Goal: Navigation & Orientation: Find specific page/section

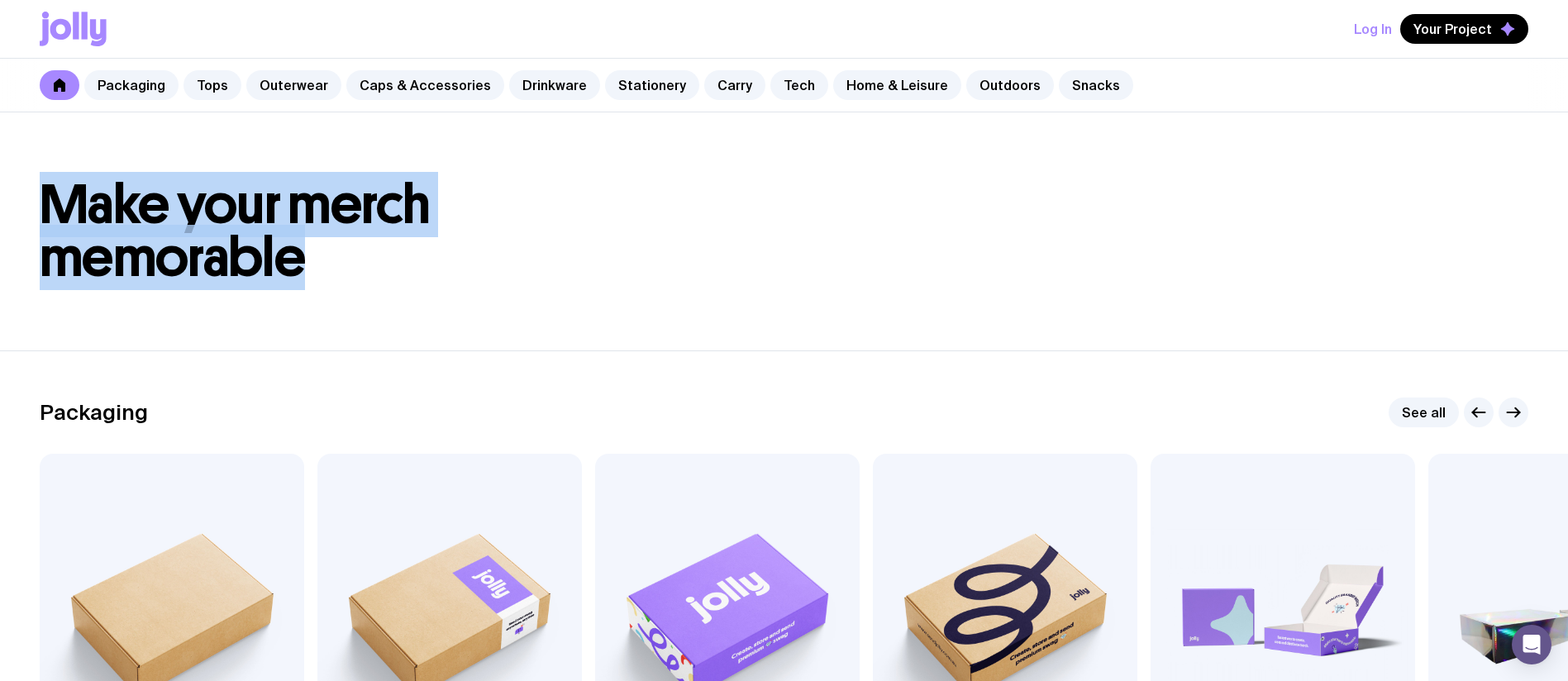
drag, startPoint x: 401, startPoint y: 308, endPoint x: 51, endPoint y: 207, distance: 364.3
click at [51, 207] on header "Make your merch memorable" at bounding box center [784, 231] width 1568 height 238
copy span "Make your merch memorable"
click at [87, 26] on icon at bounding box center [85, 25] width 6 height 28
click at [638, 165] on header "Make your merch memorable" at bounding box center [784, 231] width 1568 height 238
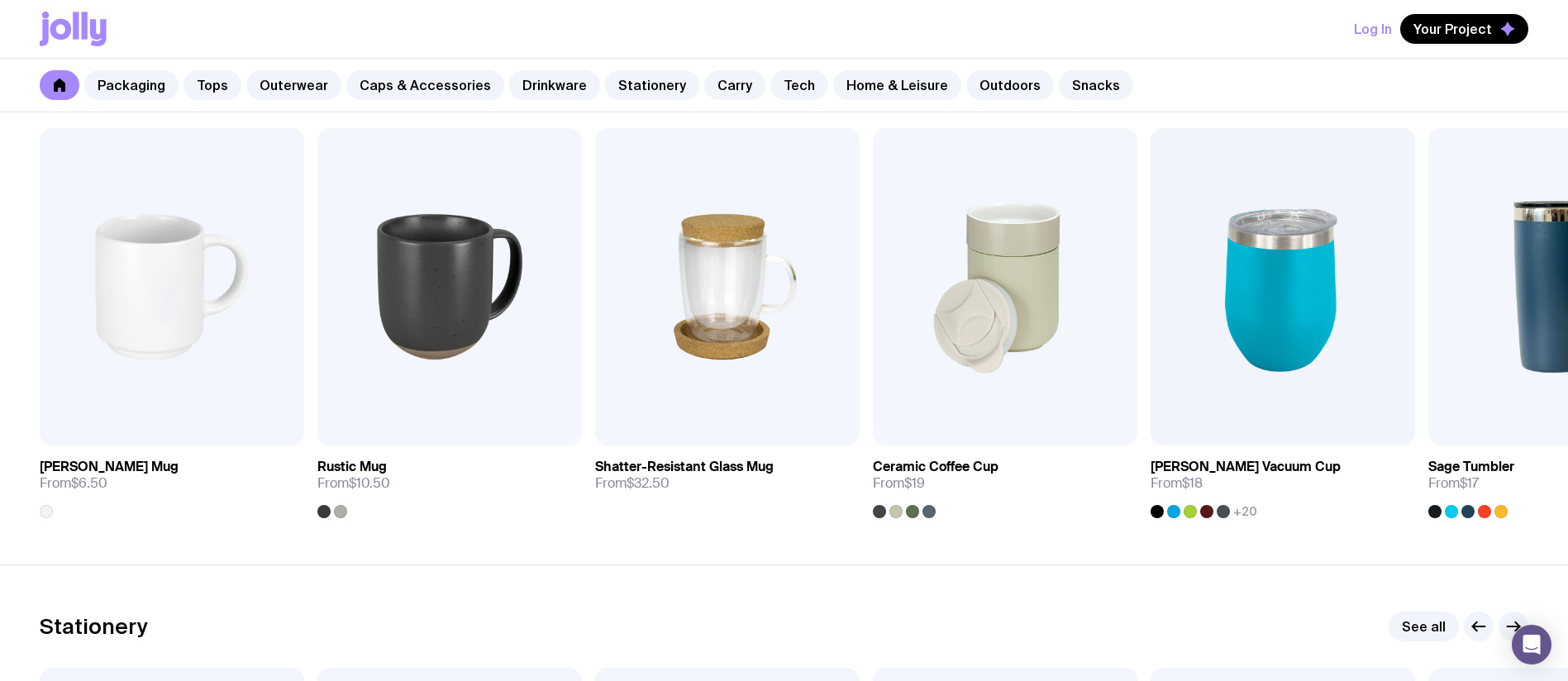
scroll to position [4168, 0]
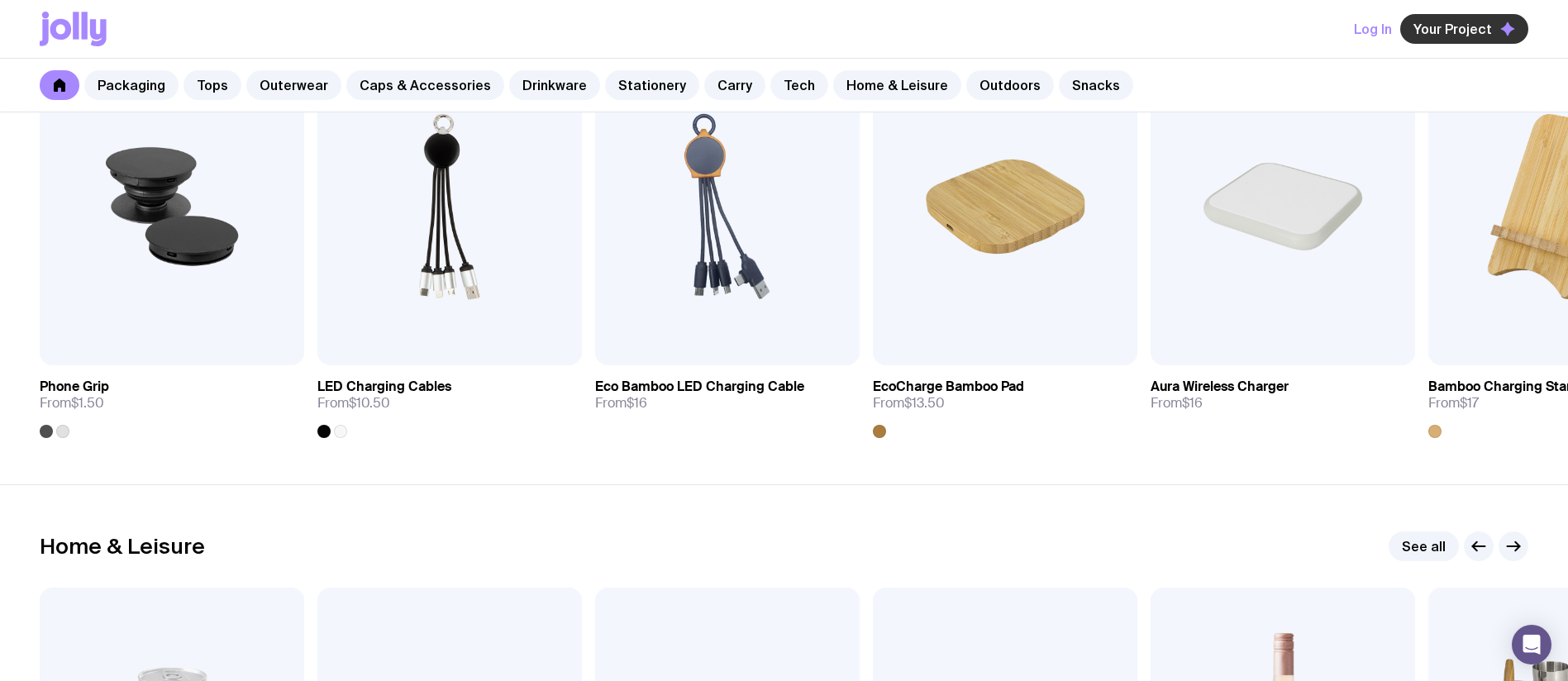
click at [1465, 30] on span "Your Project" at bounding box center [1452, 29] width 79 height 17
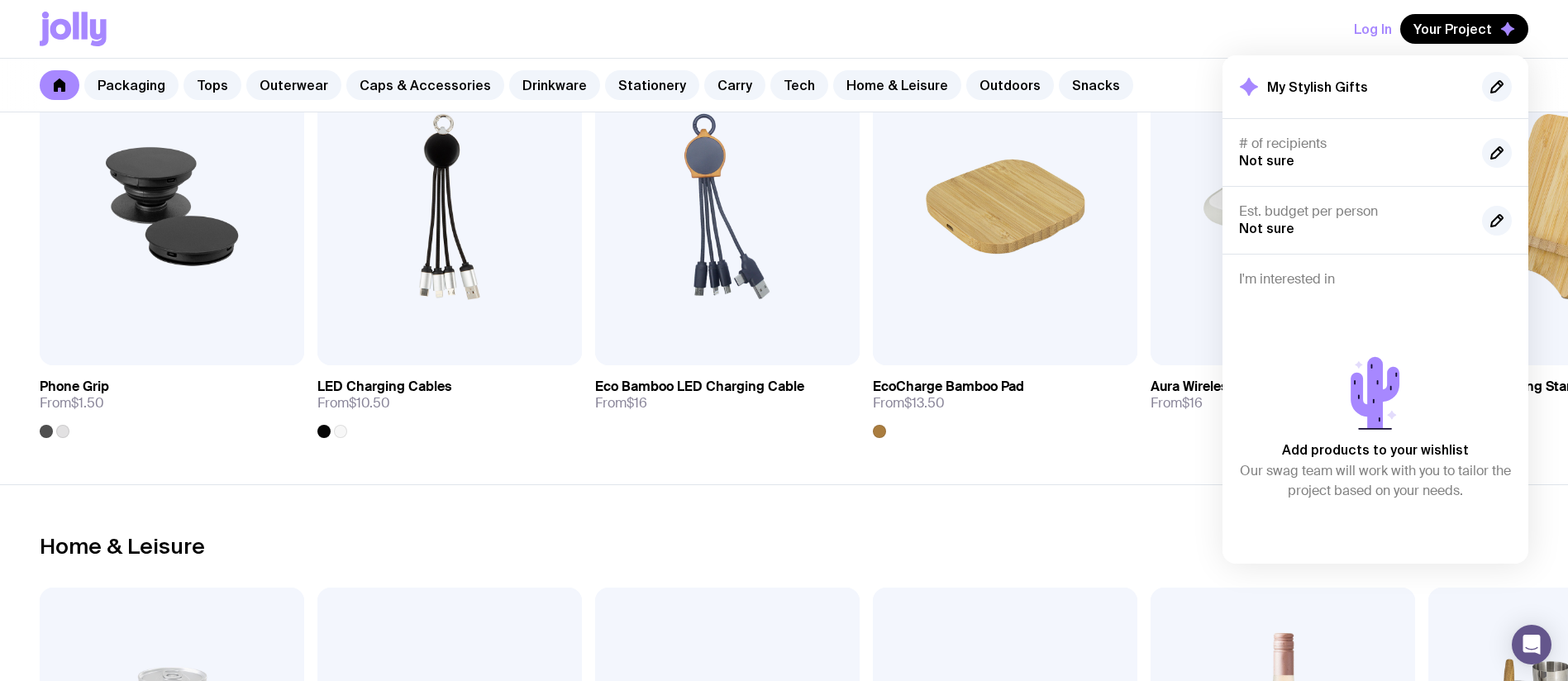
click at [1152, 32] on div "Log In Your Project My Stylish Gifts # of recipients Not sure Est. budget per p…" at bounding box center [784, 28] width 1488 height 58
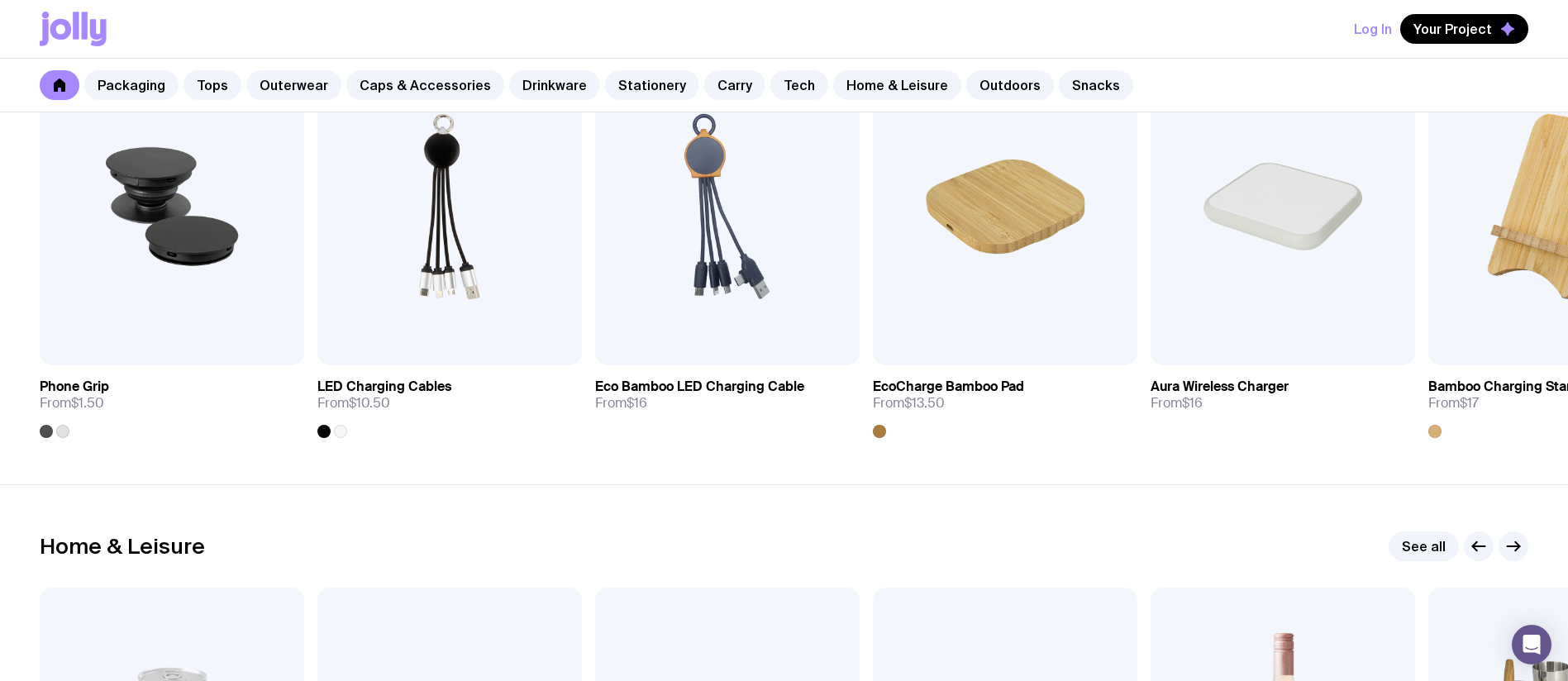
scroll to position [5771, 0]
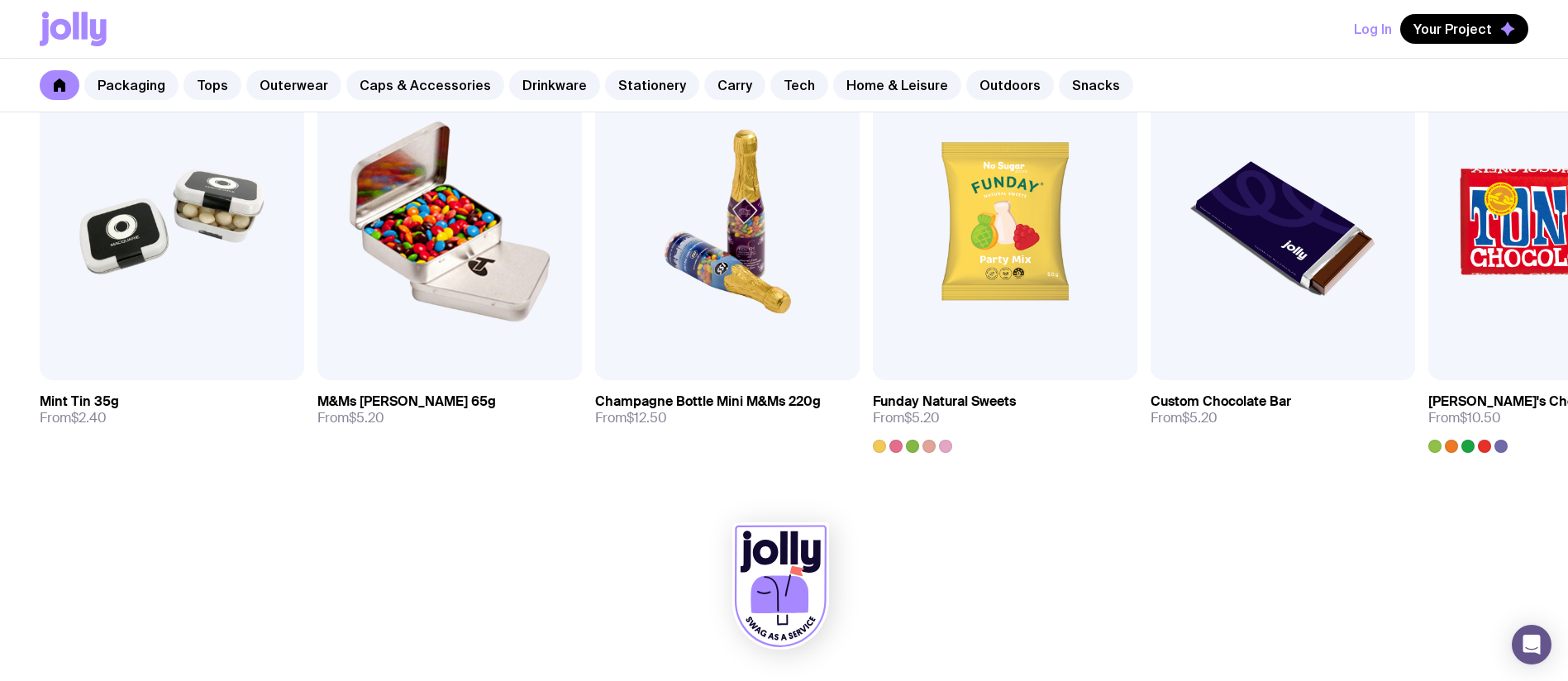
click at [61, 20] on icon at bounding box center [61, 29] width 22 height 21
click at [63, 21] on icon at bounding box center [61, 29] width 22 height 21
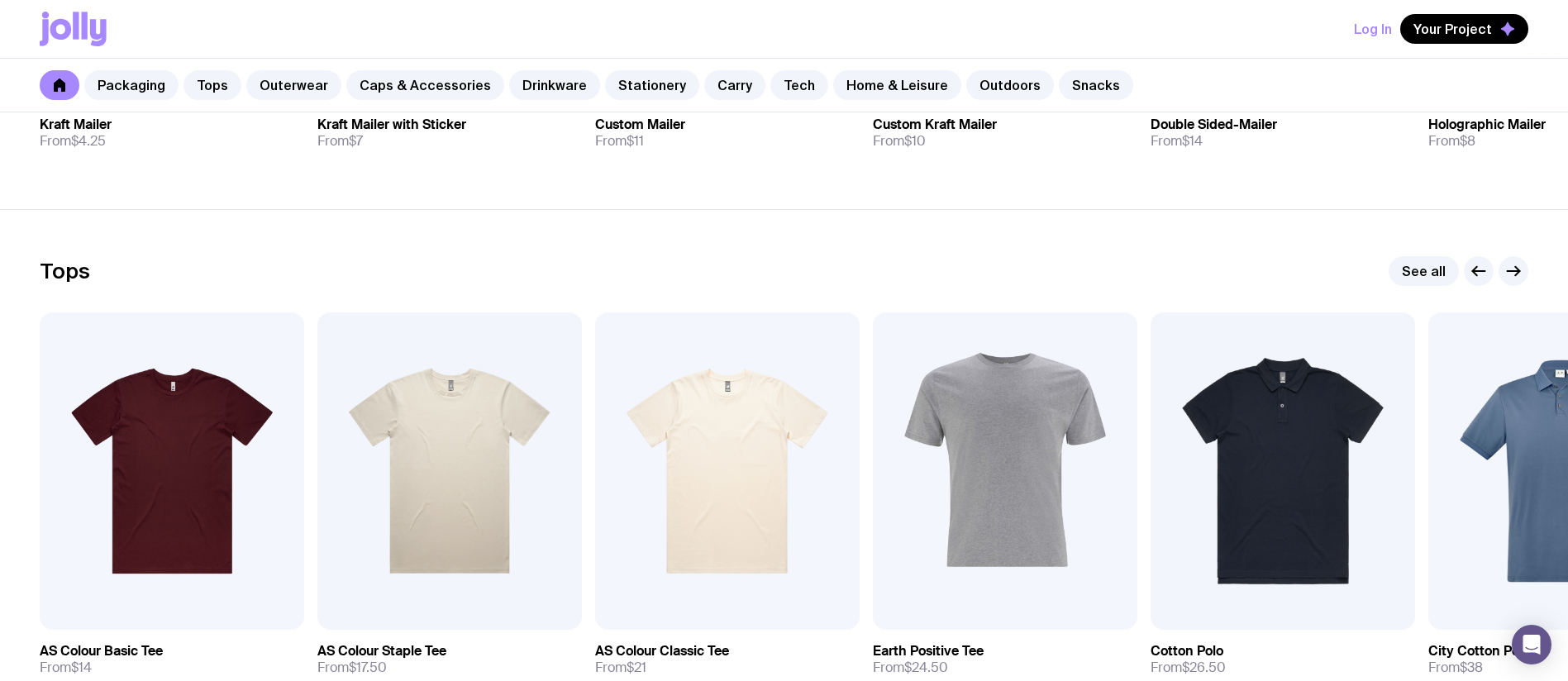
scroll to position [0, 0]
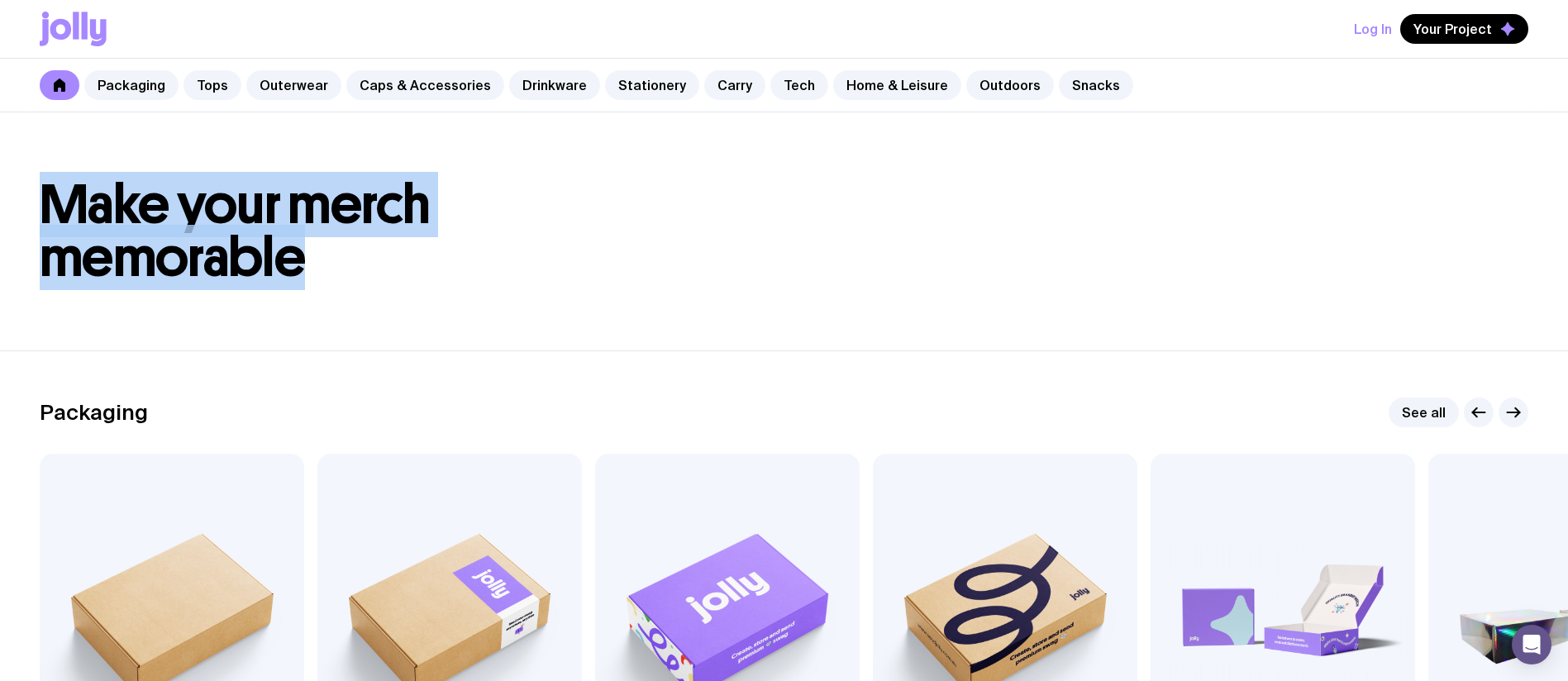
drag, startPoint x: 351, startPoint y: 292, endPoint x: 39, endPoint y: 204, distance: 324.2
click at [39, 204] on header "Make your merch memorable" at bounding box center [784, 231] width 1568 height 238
copy span "Make your merch memorable"
click at [608, 320] on header "Make your merch memorable" at bounding box center [784, 231] width 1568 height 238
